Goal: Information Seeking & Learning: Learn about a topic

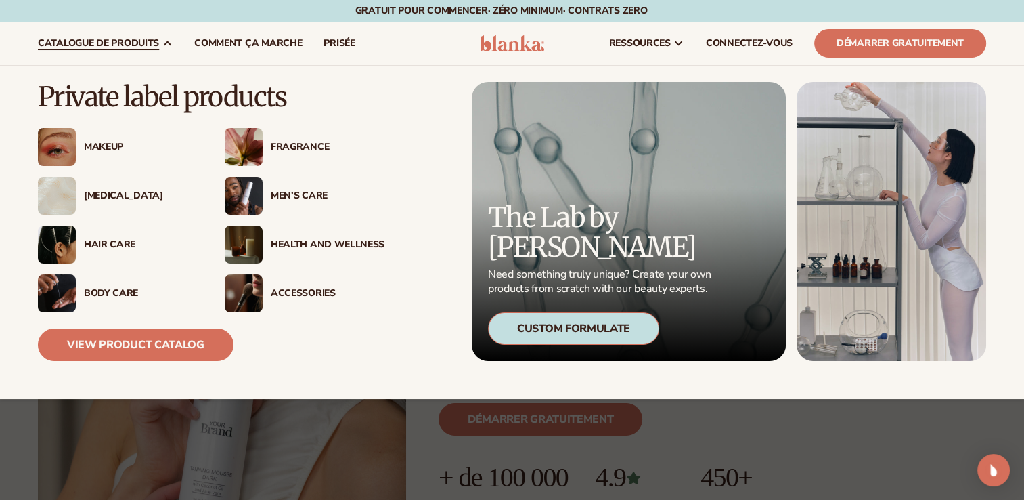
click at [258, 146] on img at bounding box center [244, 147] width 38 height 38
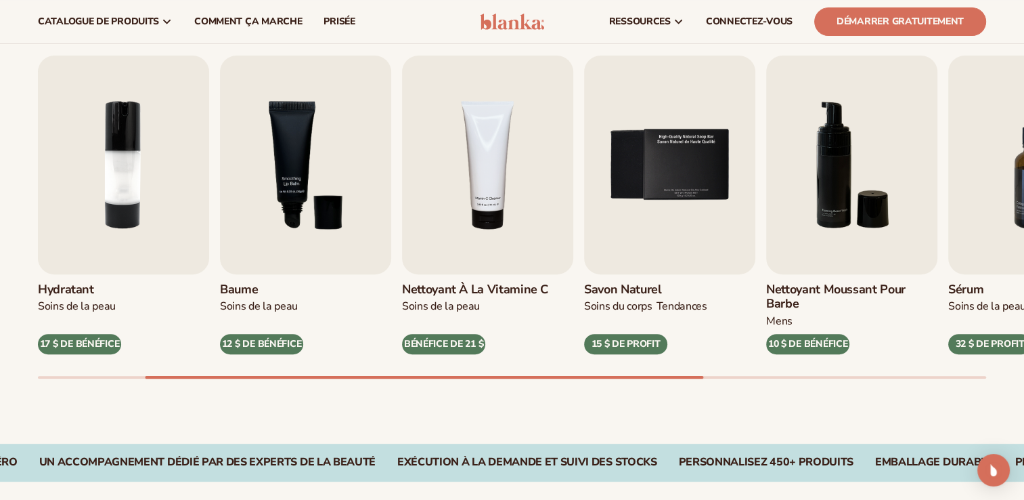
scroll to position [430, 0]
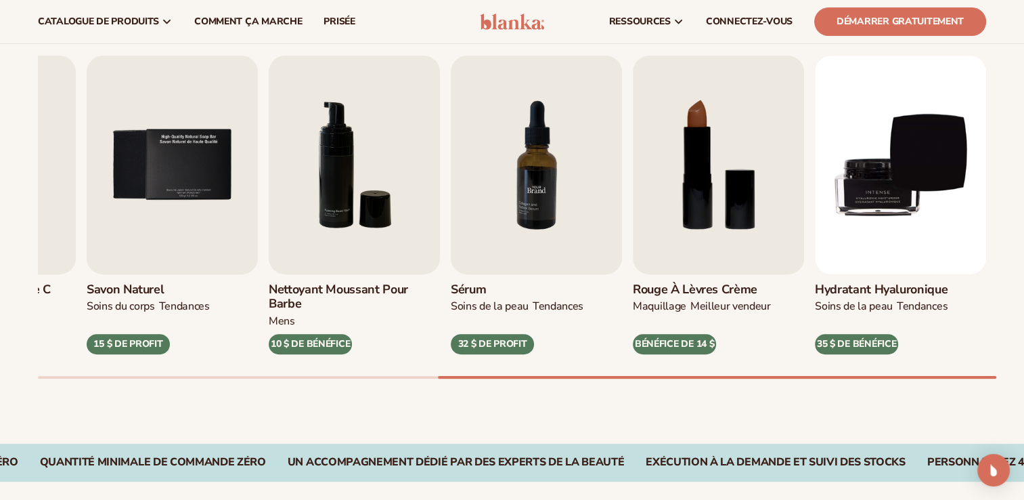
click at [512, 238] on img "7 / 9" at bounding box center [536, 165] width 171 height 219
click at [528, 179] on img "7 / 9" at bounding box center [536, 165] width 171 height 219
click at [493, 345] on div "32 $ DE PROFIT" at bounding box center [492, 344] width 83 height 20
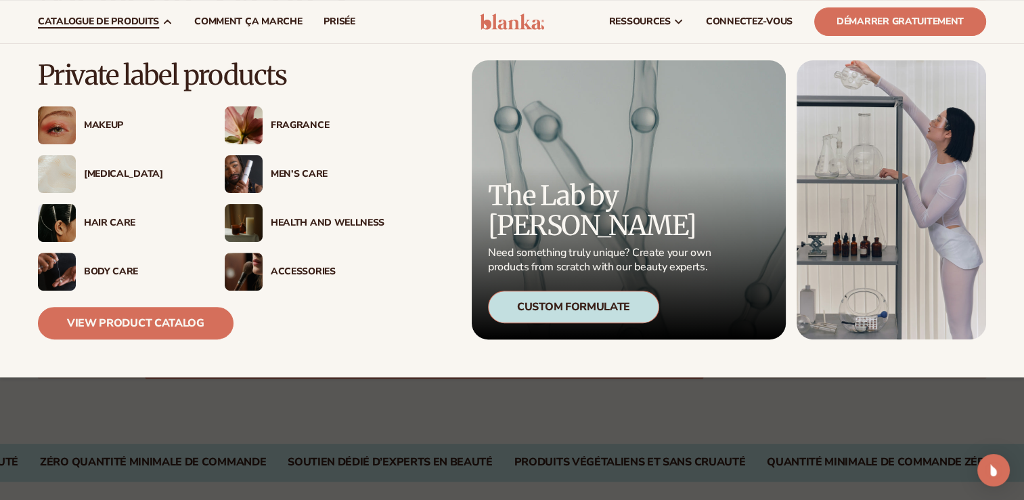
click at [89, 222] on div "Hair Care" at bounding box center [141, 223] width 114 height 12
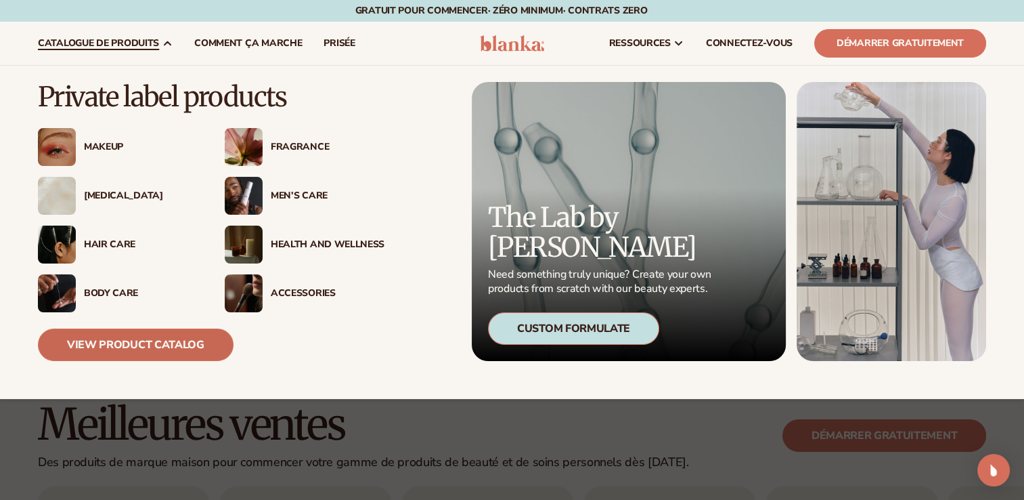
click at [116, 336] on link "View Product Catalog" at bounding box center [136, 344] width 196 height 32
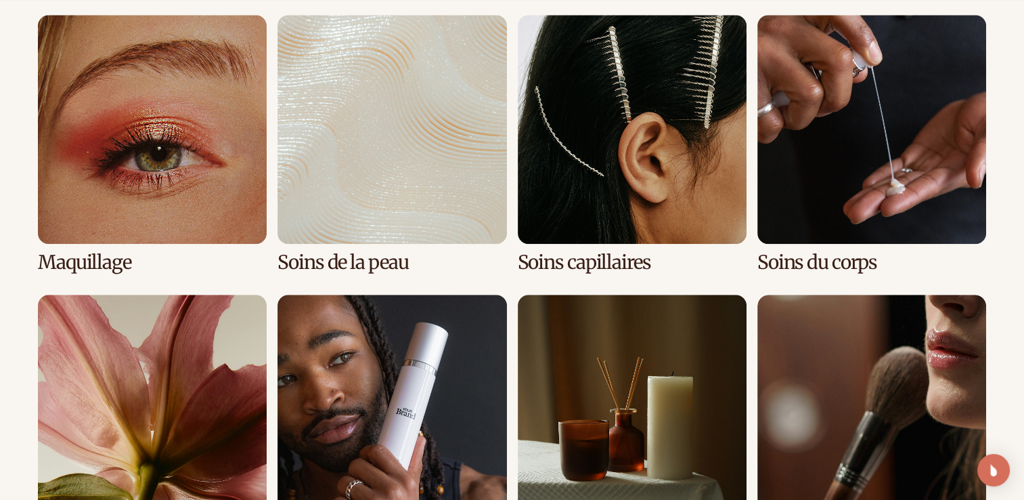
scroll to position [1023, 0]
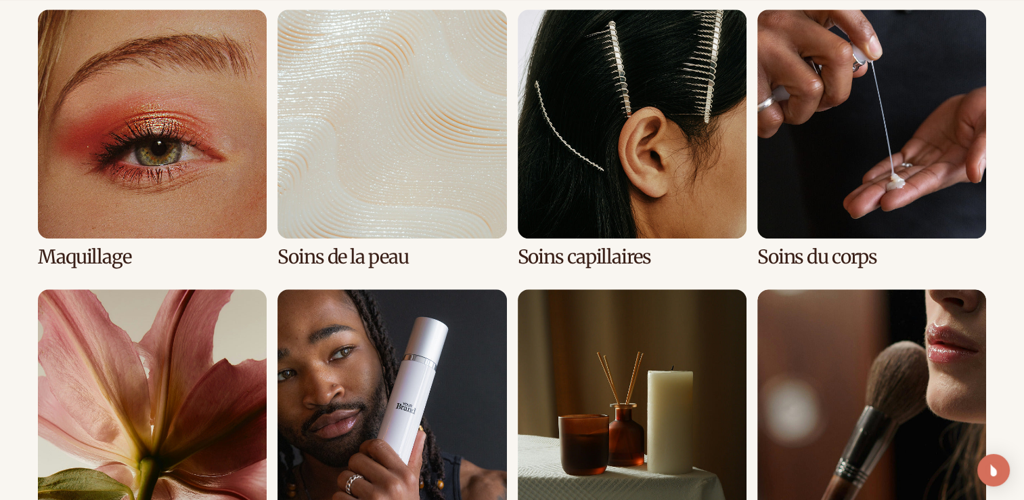
click at [368, 221] on link "2 / 8" at bounding box center [392, 138] width 229 height 258
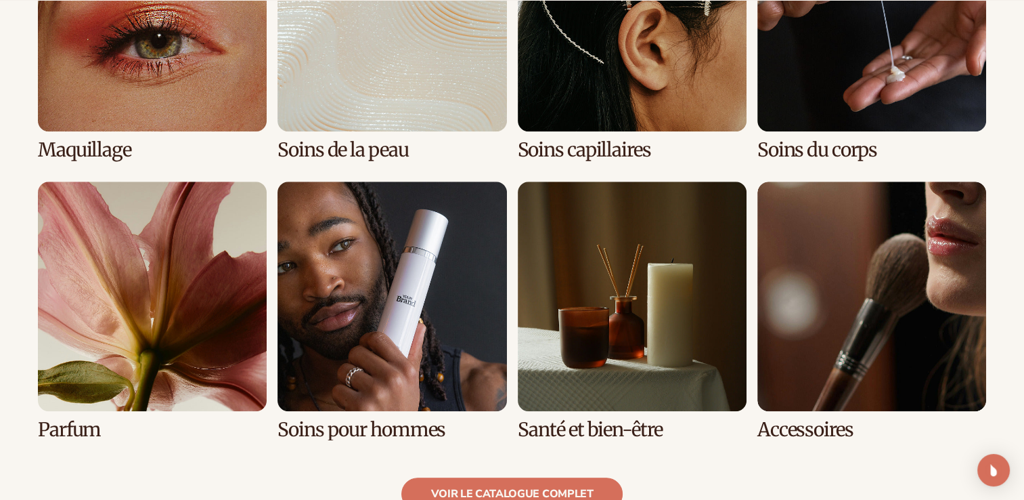
scroll to position [1295, 0]
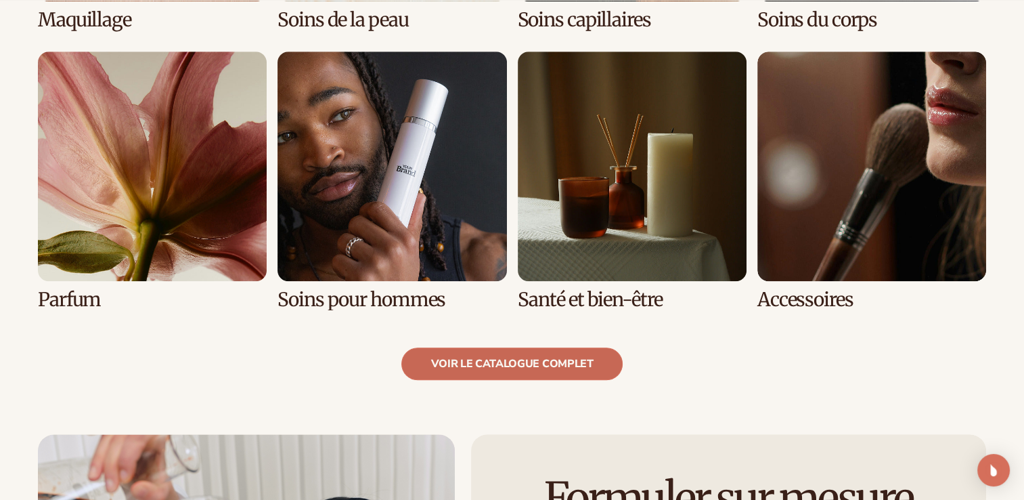
click at [508, 347] on link "Voir le catalogue complet" at bounding box center [511, 363] width 221 height 32
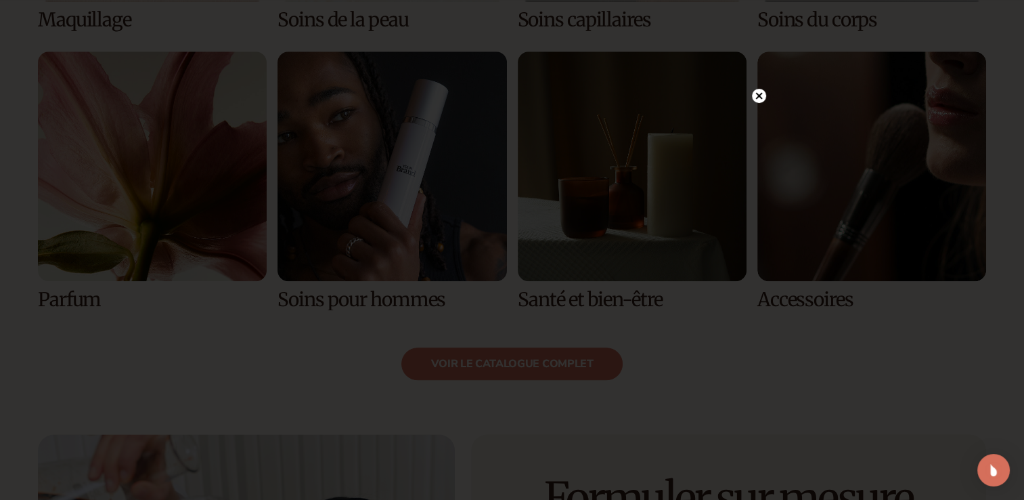
click at [757, 94] on icon at bounding box center [758, 95] width 7 height 7
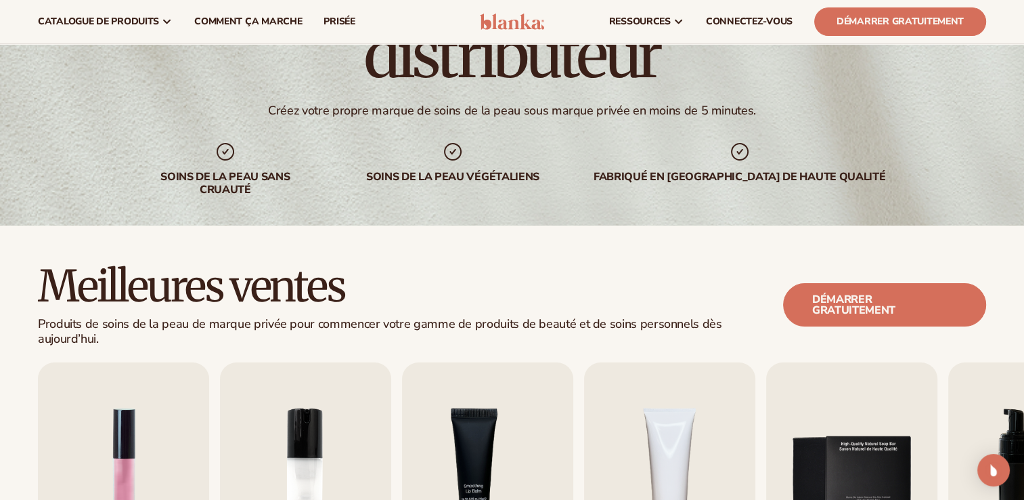
scroll to position [0, 0]
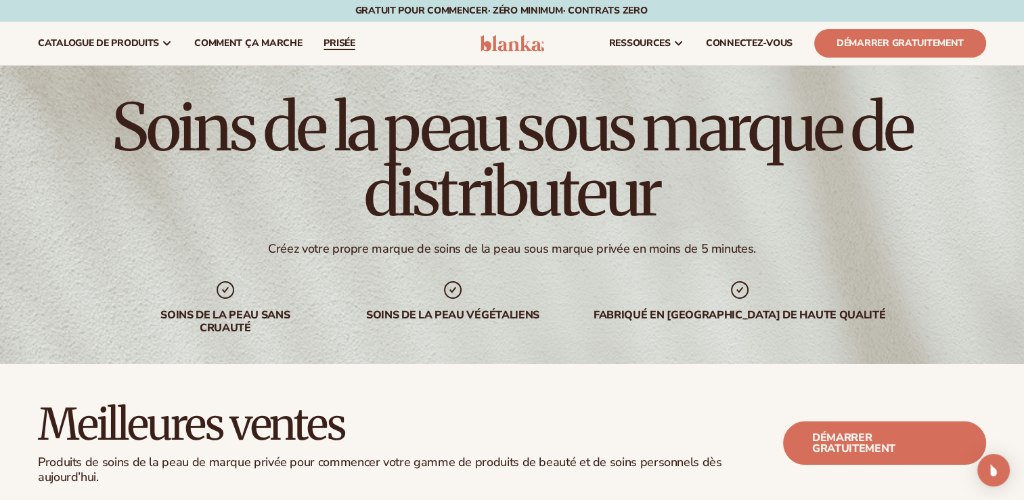
click at [336, 44] on span "prisée" at bounding box center [339, 43] width 31 height 11
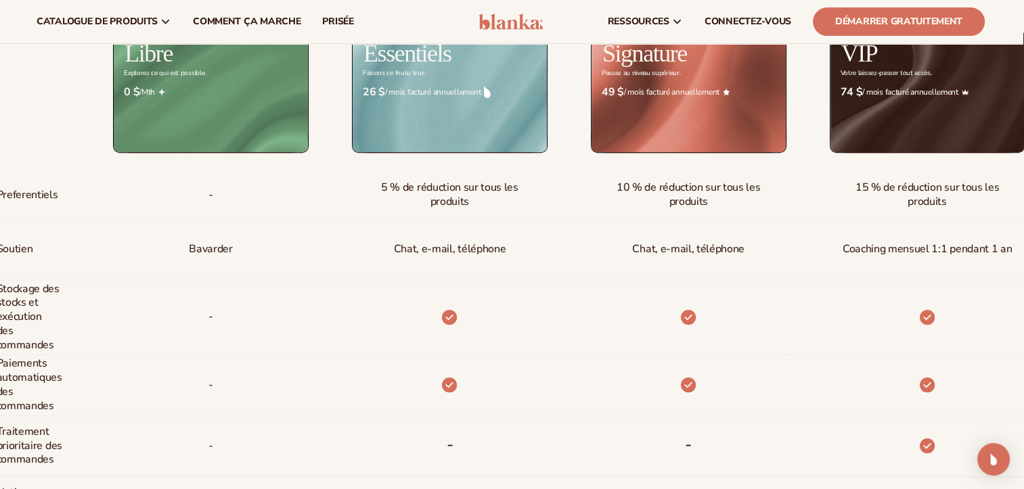
scroll to position [587, 0]
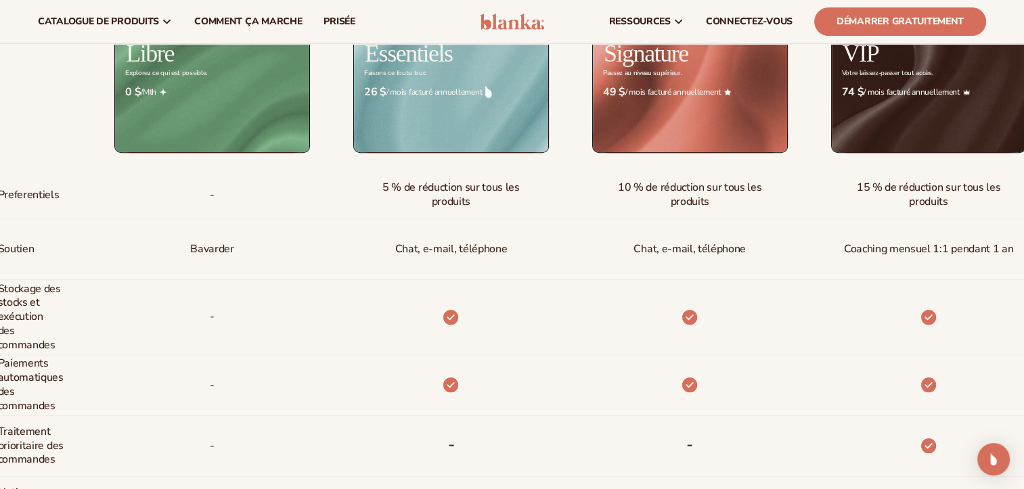
click at [628, 372] on div at bounding box center [668, 385] width 239 height 61
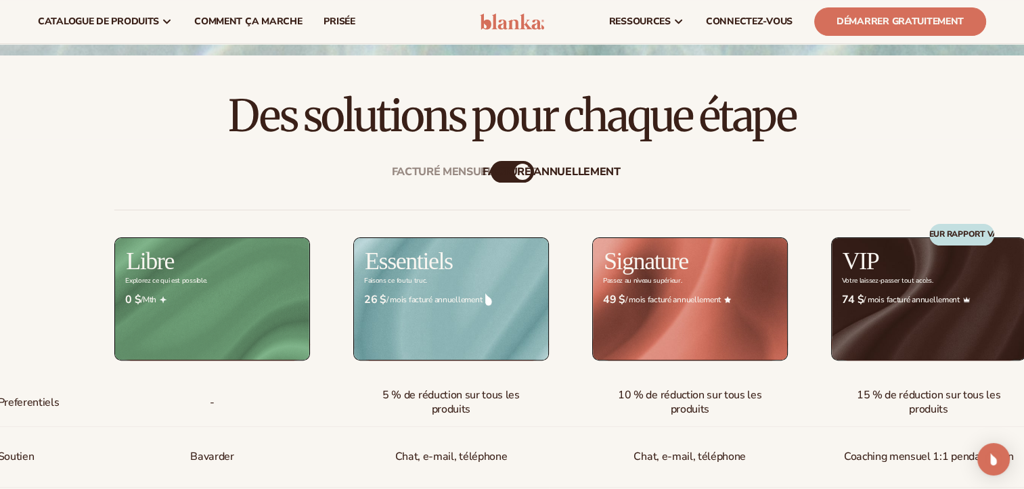
scroll to position [368, 0]
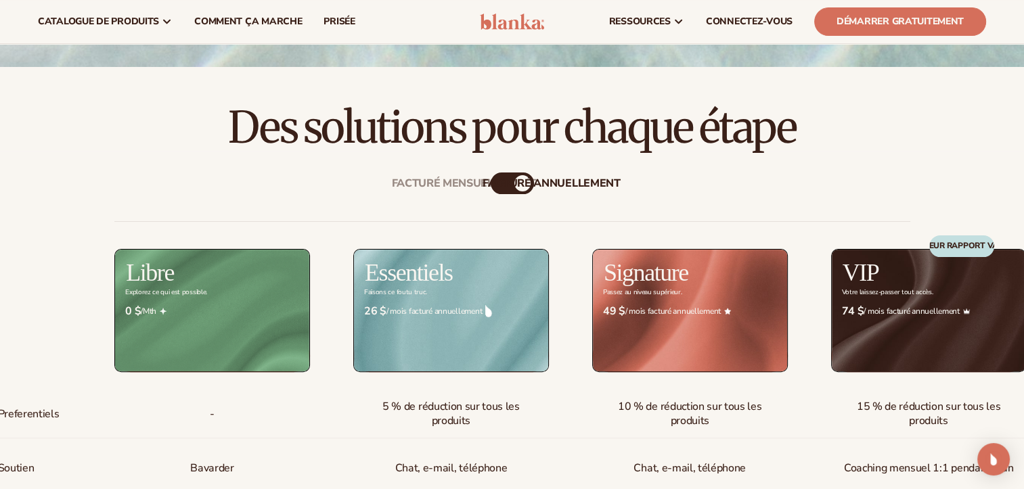
click at [515, 183] on div "facturé annuellement" at bounding box center [552, 183] width 138 height 13
click at [524, 180] on div "facturé annuellement" at bounding box center [552, 183] width 138 height 13
click at [492, 181] on div "facturé annuellement" at bounding box center [552, 183] width 138 height 13
click at [493, 180] on div "facturé annuellement" at bounding box center [552, 183] width 138 height 13
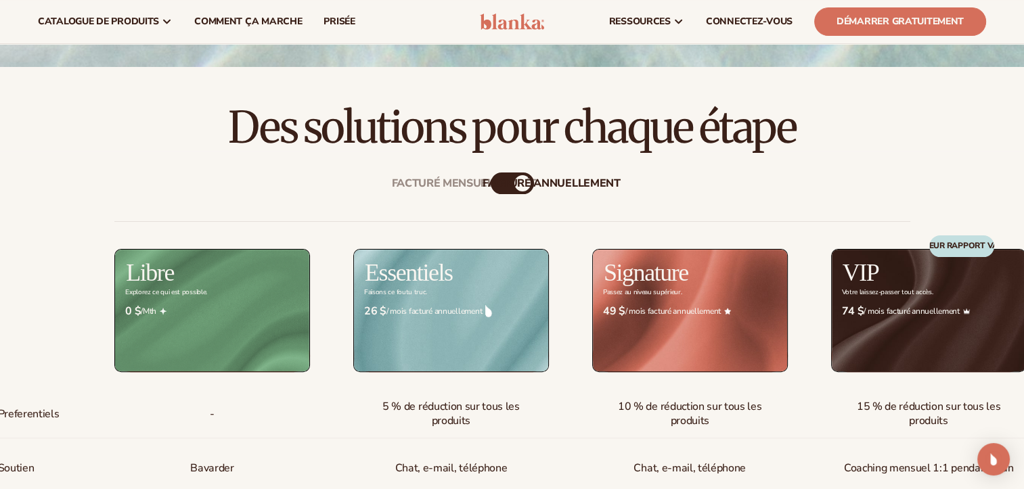
click at [571, 181] on div "facturé annuellement" at bounding box center [552, 183] width 138 height 13
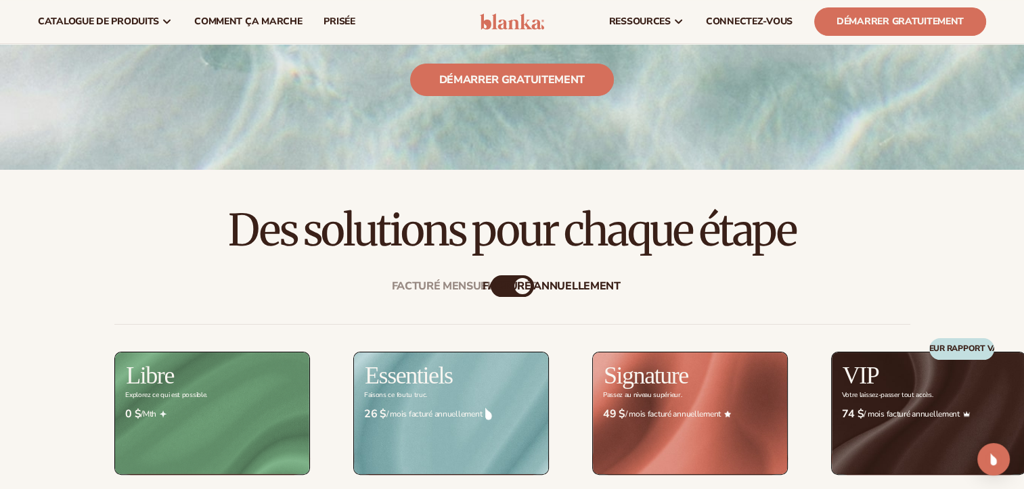
scroll to position [263, 0]
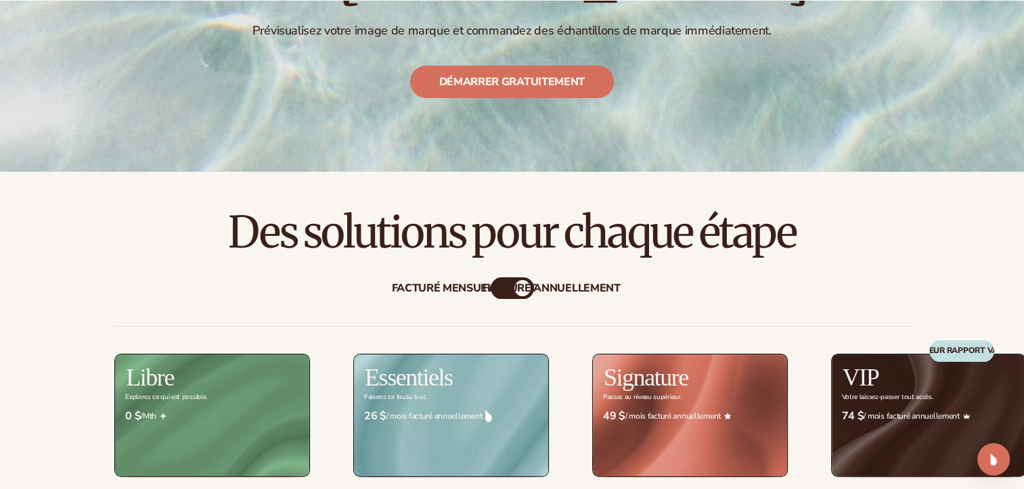
click at [414, 285] on div "Facturé mensuellement" at bounding box center [464, 288] width 144 height 13
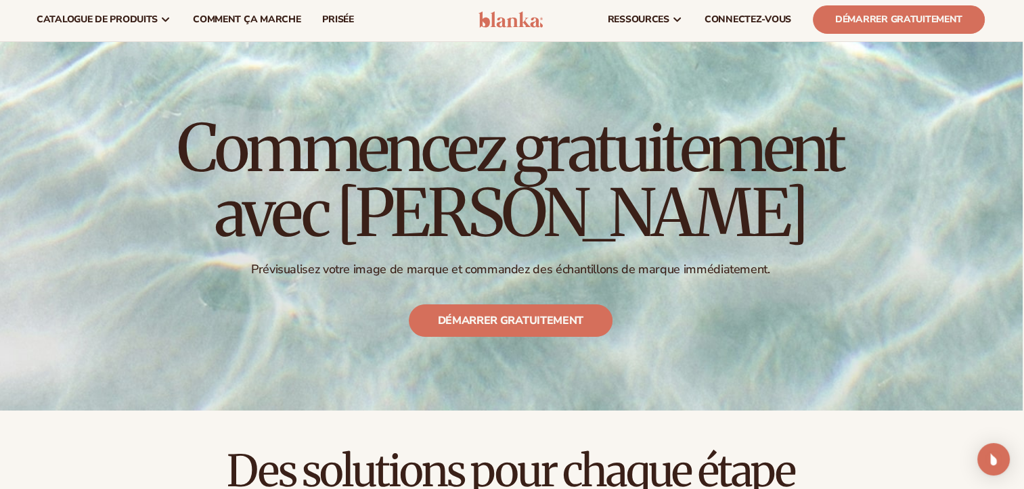
scroll to position [0, 1]
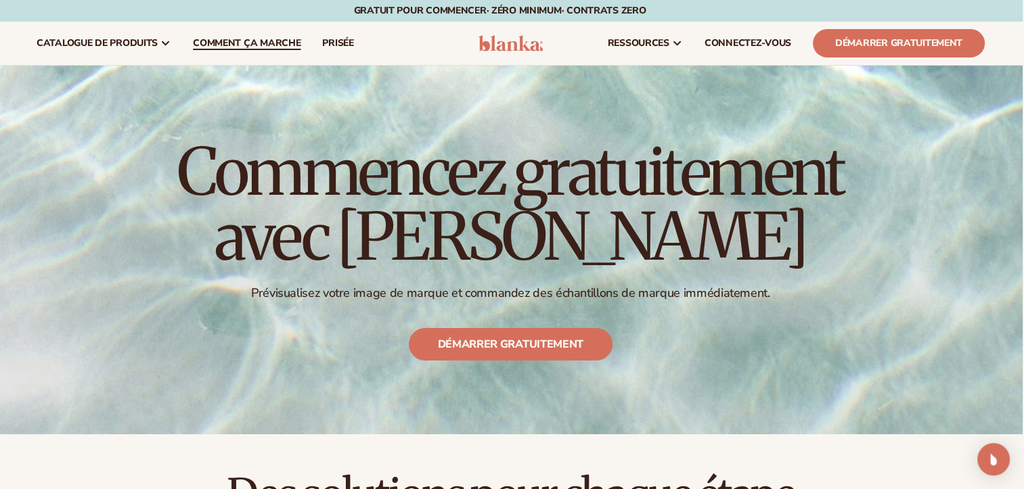
click at [257, 44] on span "Comment ça marche" at bounding box center [247, 43] width 108 height 11
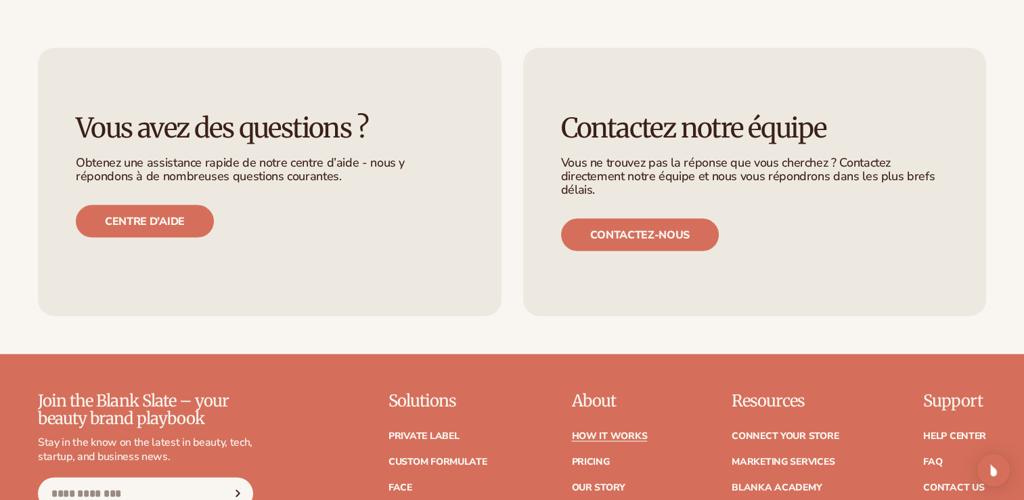
scroll to position [2931, 0]
